Goal: Participate in discussion: Engage in conversation with other users on a specific topic

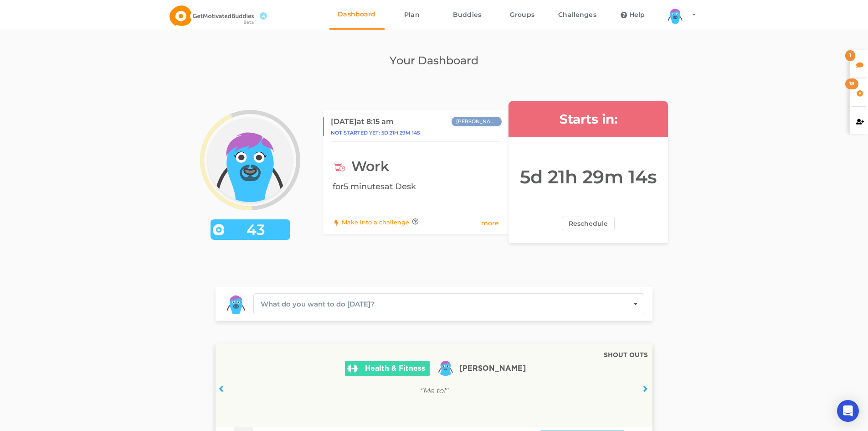
click at [854, 63] on div "1" at bounding box center [859, 63] width 18 height 27
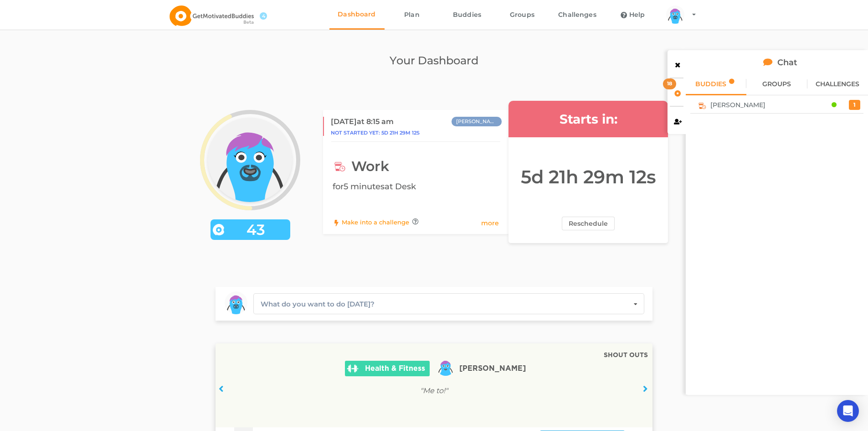
click at [713, 103] on span "[PERSON_NAME]" at bounding box center [737, 104] width 55 height 7
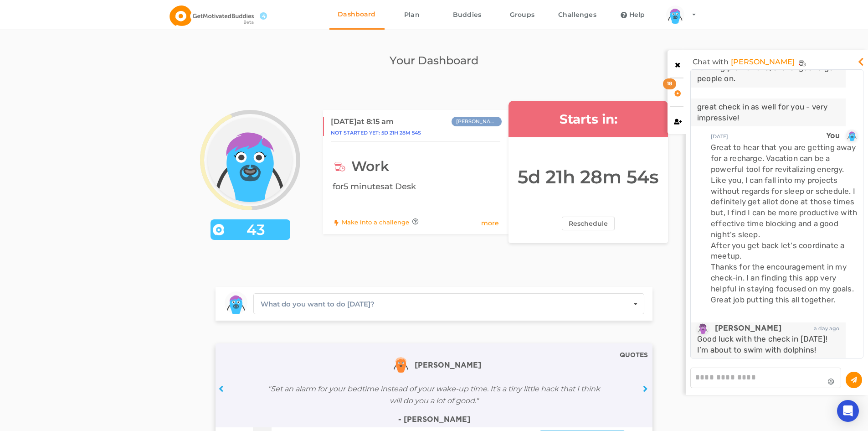
click at [673, 64] on div at bounding box center [676, 63] width 18 height 27
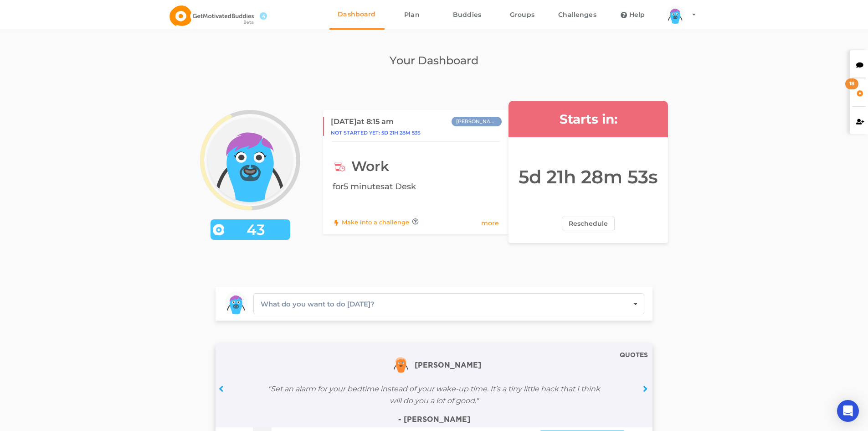
click at [858, 92] on icon at bounding box center [860, 92] width 8 height 6
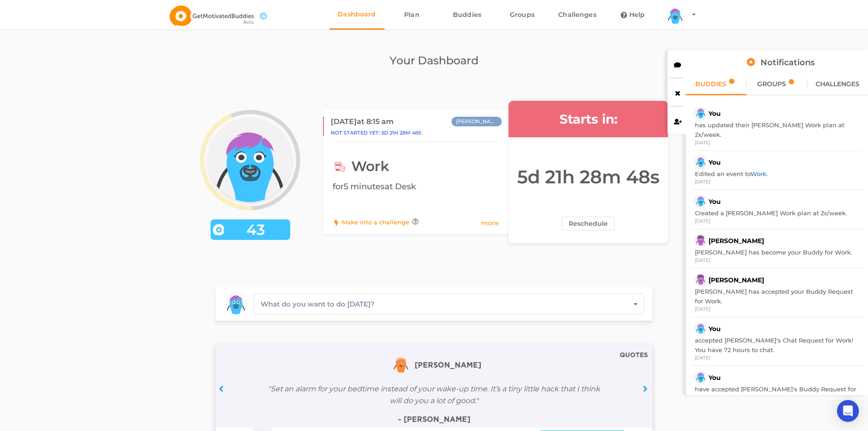
click at [760, 170] on link "Work" at bounding box center [758, 173] width 16 height 7
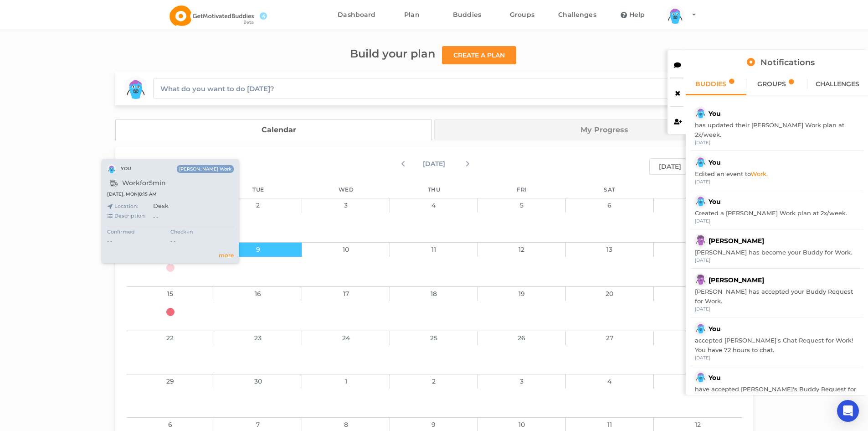
click at [170, 265] on icon at bounding box center [170, 267] width 8 height 8
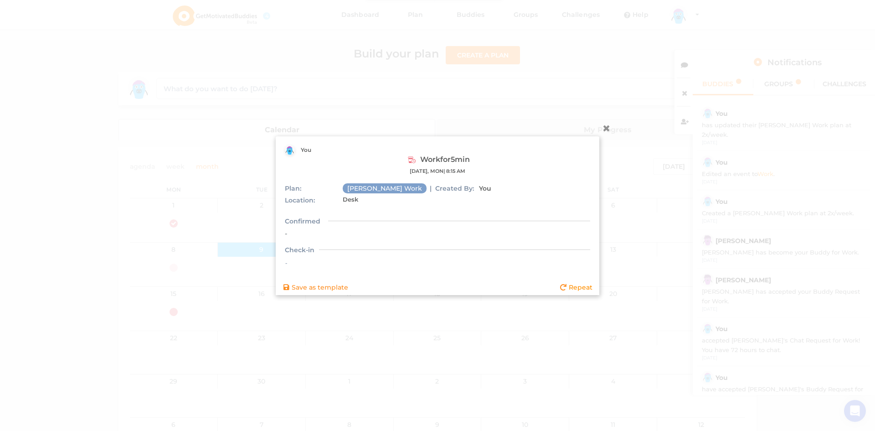
click at [291, 250] on span "Check-in" at bounding box center [300, 249] width 30 height 10
click at [288, 257] on div "Check-in -" at bounding box center [437, 252] width 305 height 29
click at [607, 125] on icon at bounding box center [606, 127] width 15 height 15
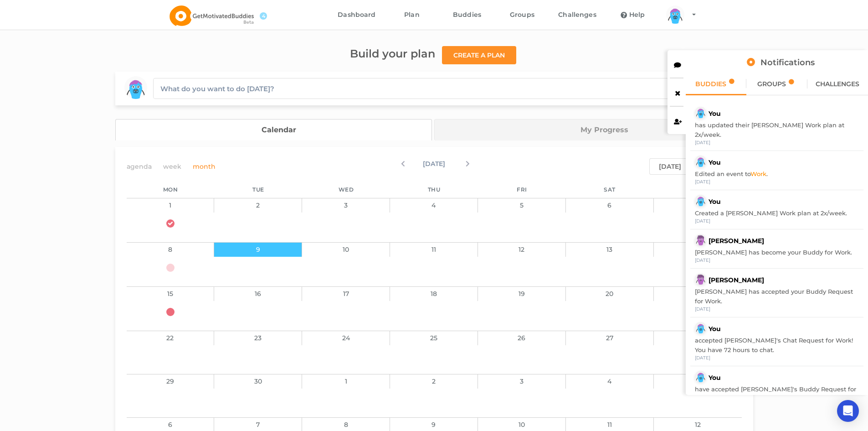
click at [620, 131] on link "My Progress" at bounding box center [593, 129] width 319 height 21
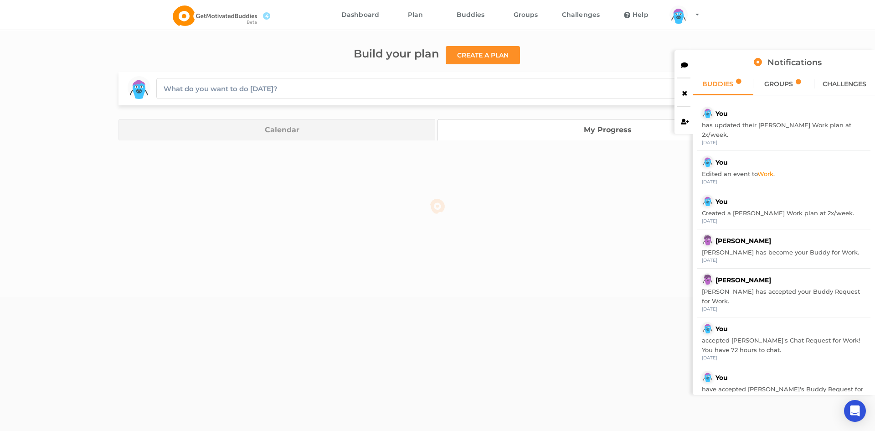
click at [292, 129] on link "Calendar" at bounding box center [276, 129] width 317 height 21
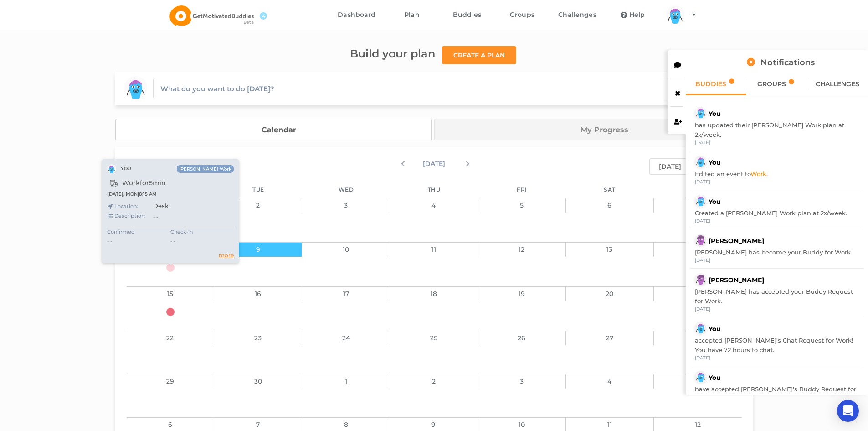
click at [224, 256] on link "more" at bounding box center [226, 255] width 15 height 9
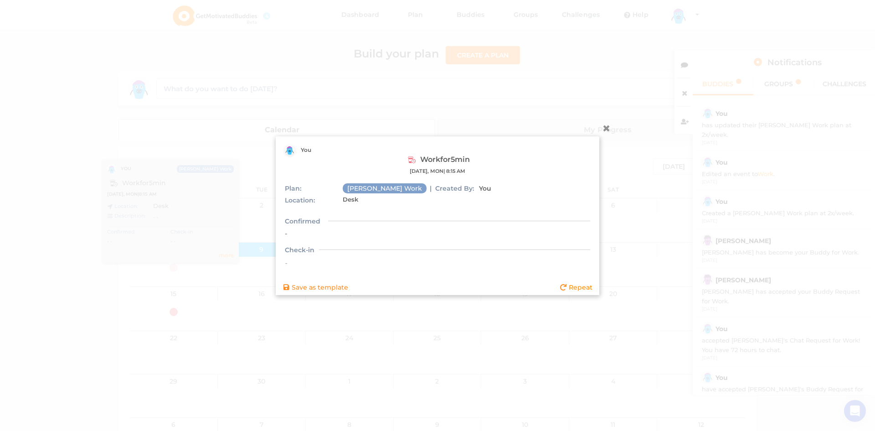
click at [580, 288] on span "Repeat" at bounding box center [581, 286] width 24 height 8
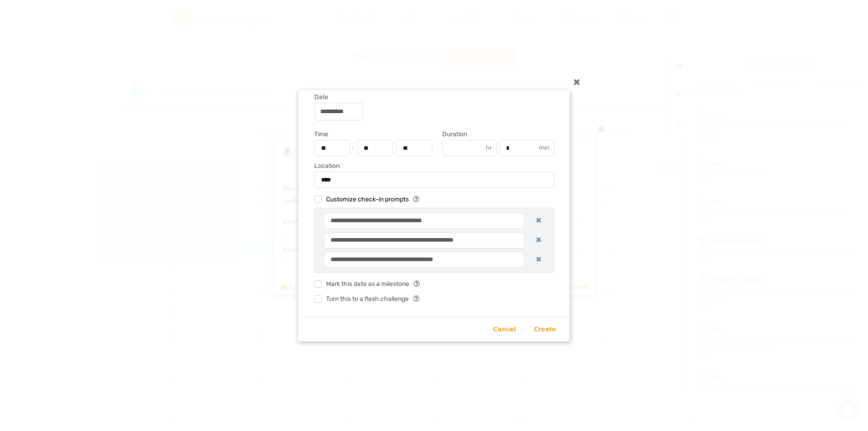
scroll to position [98, 0]
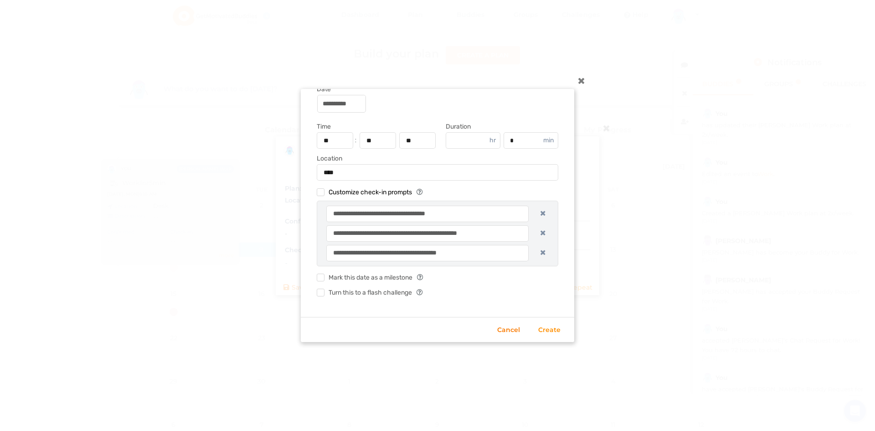
click at [513, 327] on link "Cancel" at bounding box center [508, 329] width 23 height 11
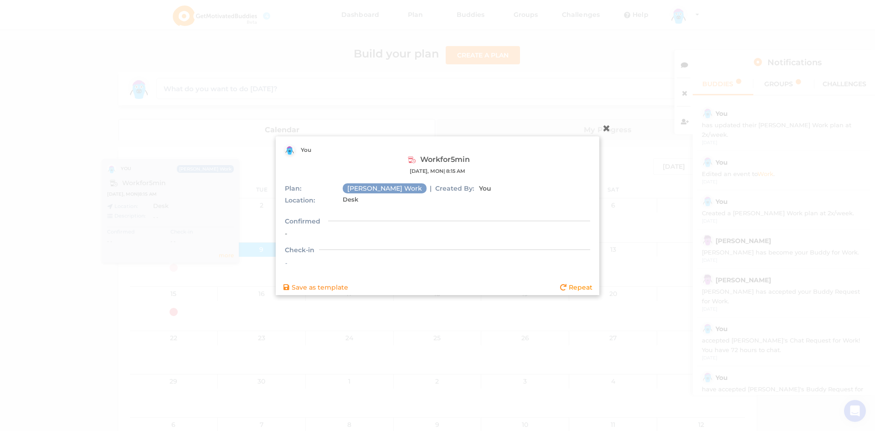
click at [607, 127] on icon at bounding box center [606, 127] width 15 height 15
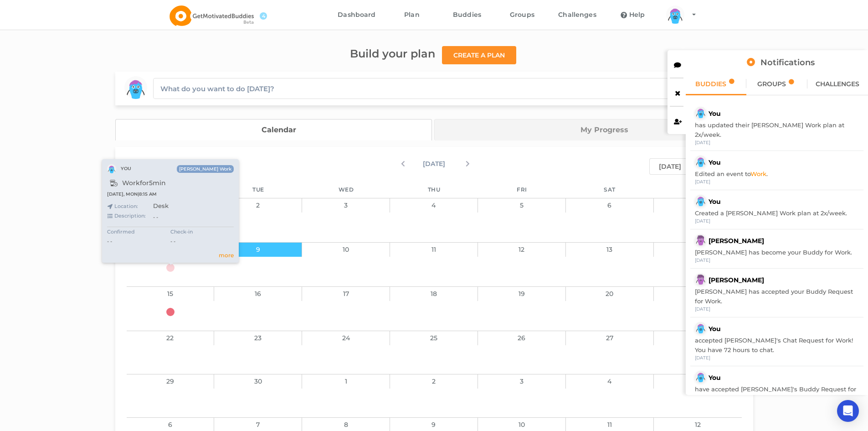
click at [178, 230] on div "Check-in - -" at bounding box center [201, 236] width 63 height 19
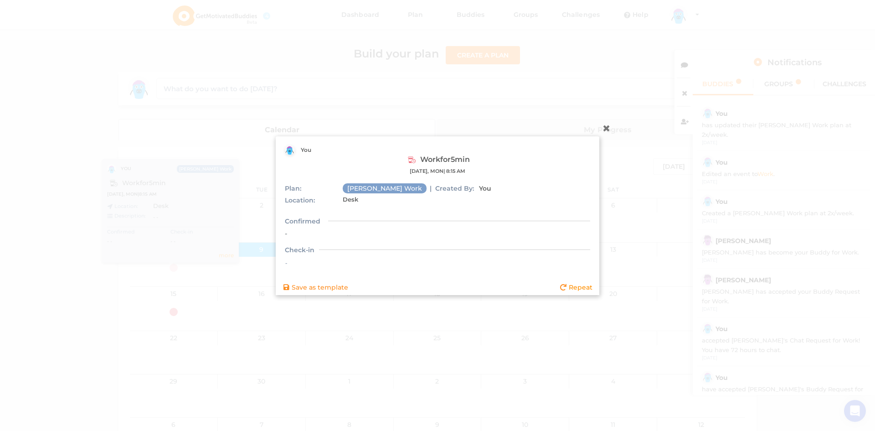
click at [610, 128] on icon at bounding box center [606, 127] width 15 height 15
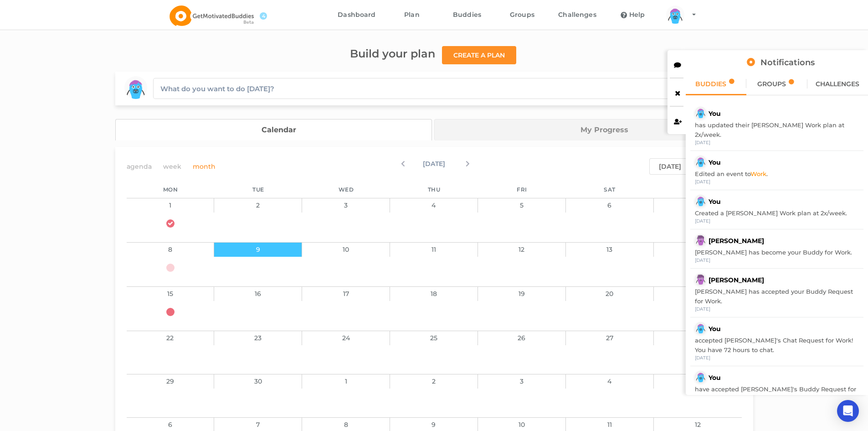
click at [679, 66] on icon at bounding box center [678, 64] width 8 height 6
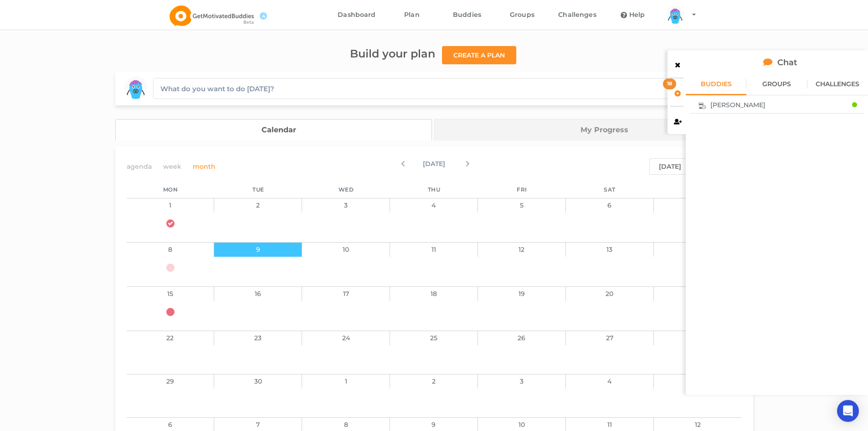
click at [709, 106] on div "[PERSON_NAME]" at bounding box center [767, 105] width 149 height 12
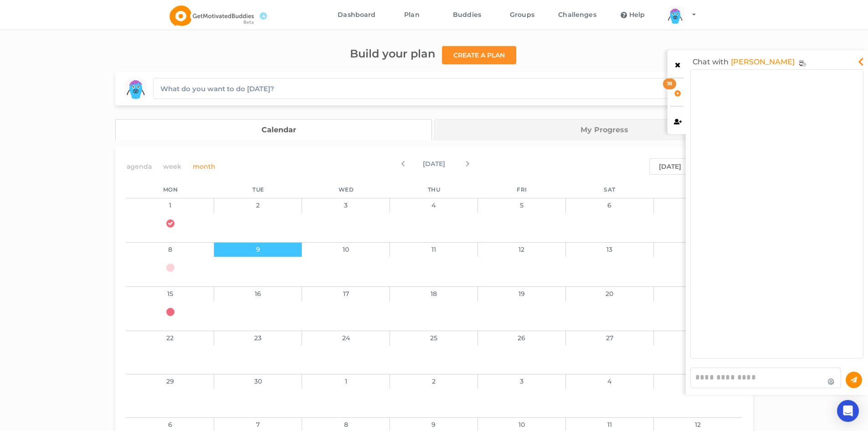
scroll to position [283, 168]
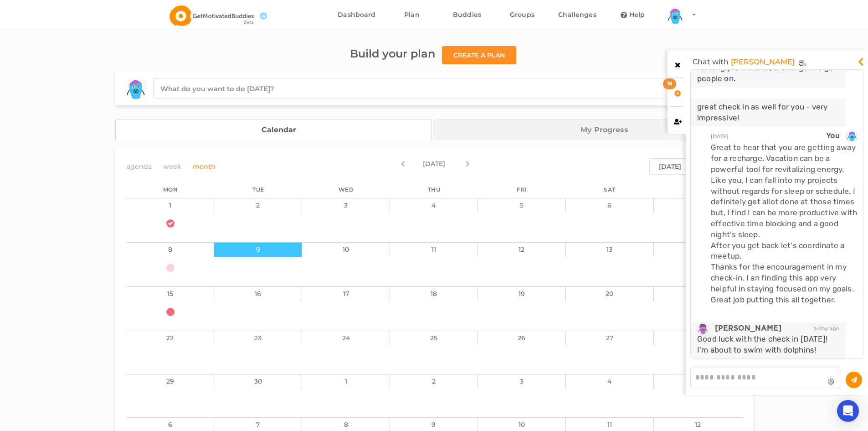
click at [733, 378] on textarea at bounding box center [765, 377] width 151 height 21
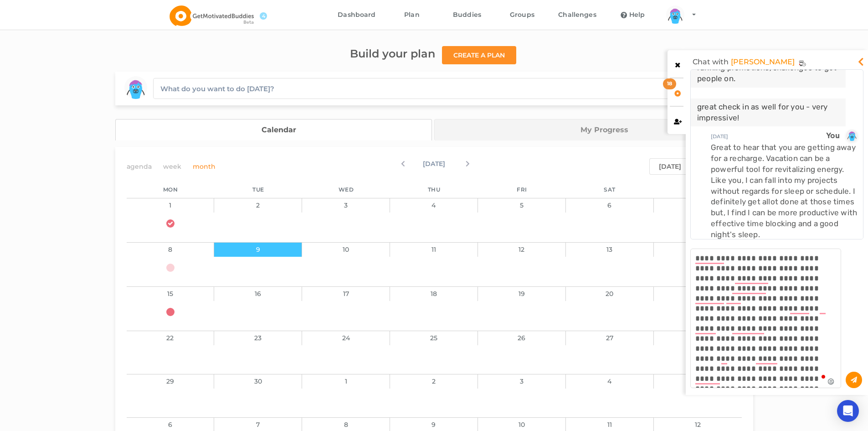
type textarea "**********"
click at [855, 378] on icon at bounding box center [854, 378] width 6 height 5
